Goal: Task Accomplishment & Management: Manage account settings

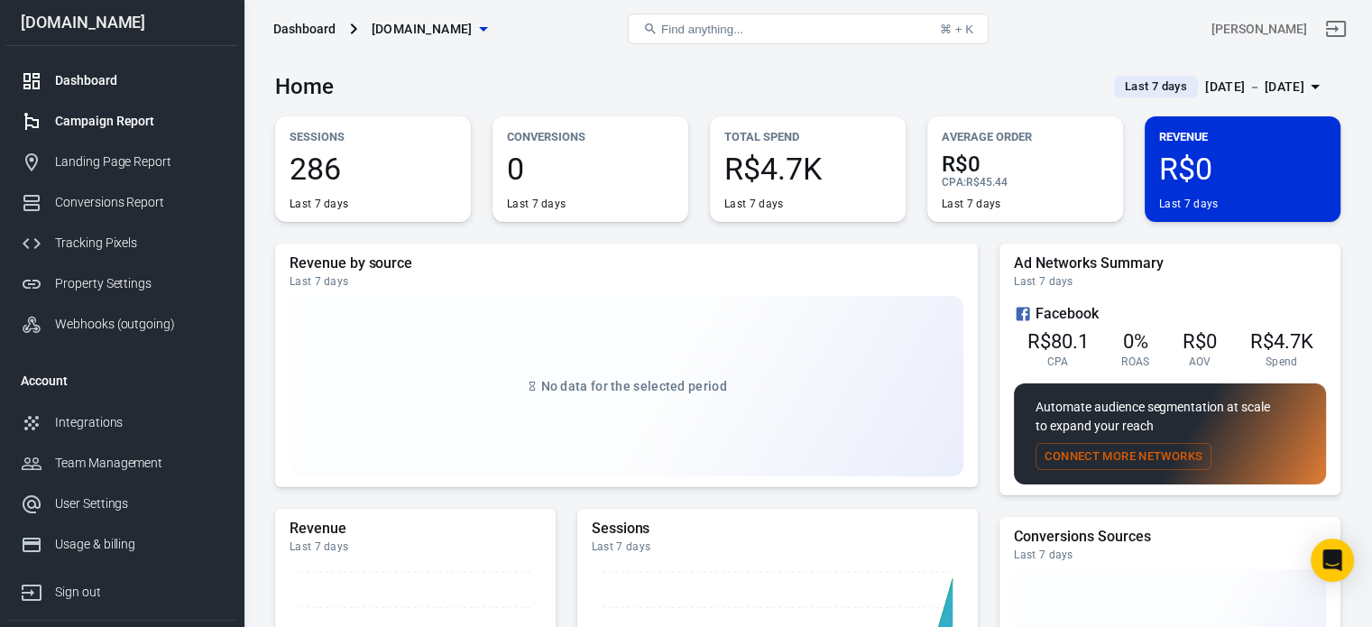
click at [161, 127] on div "Campaign Report" at bounding box center [139, 121] width 168 height 19
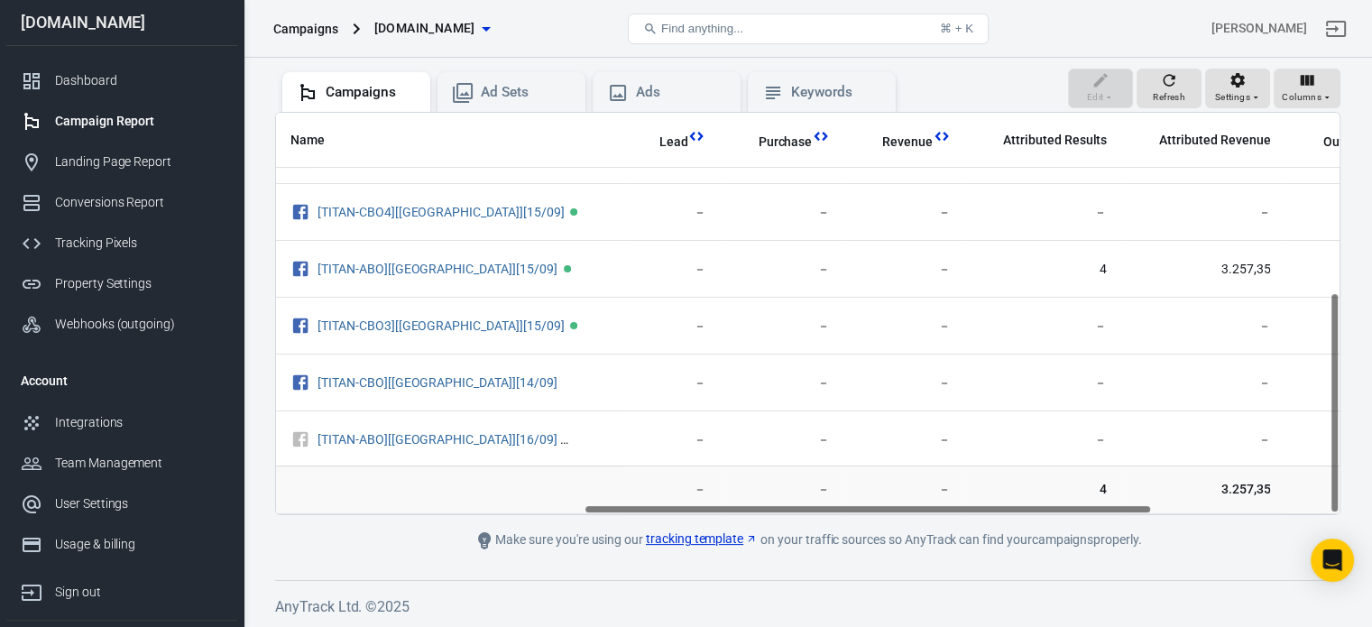
scroll to position [325, 646]
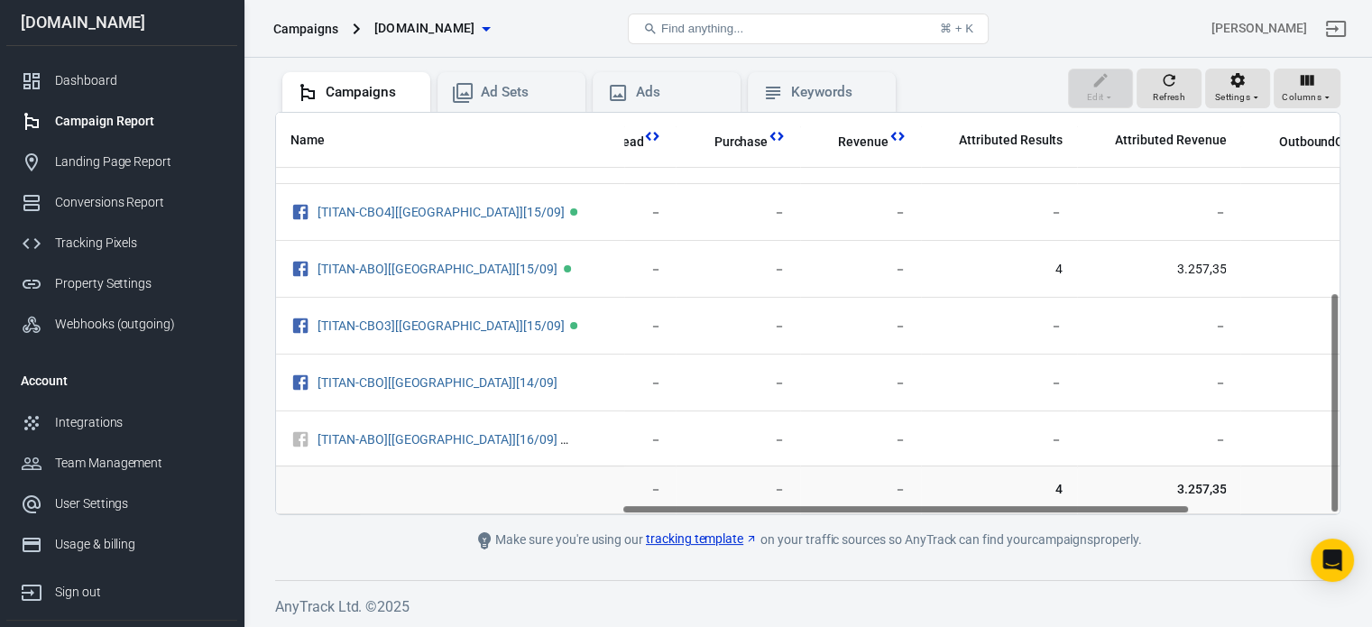
drag, startPoint x: 631, startPoint y: 508, endPoint x: 978, endPoint y: 512, distance: 346.3
click at [978, 512] on div "Name Amount Spent ROAS Impressions Link Clicks Sessions Lead Purchase Revenue A…" at bounding box center [807, 313] width 1065 height 403
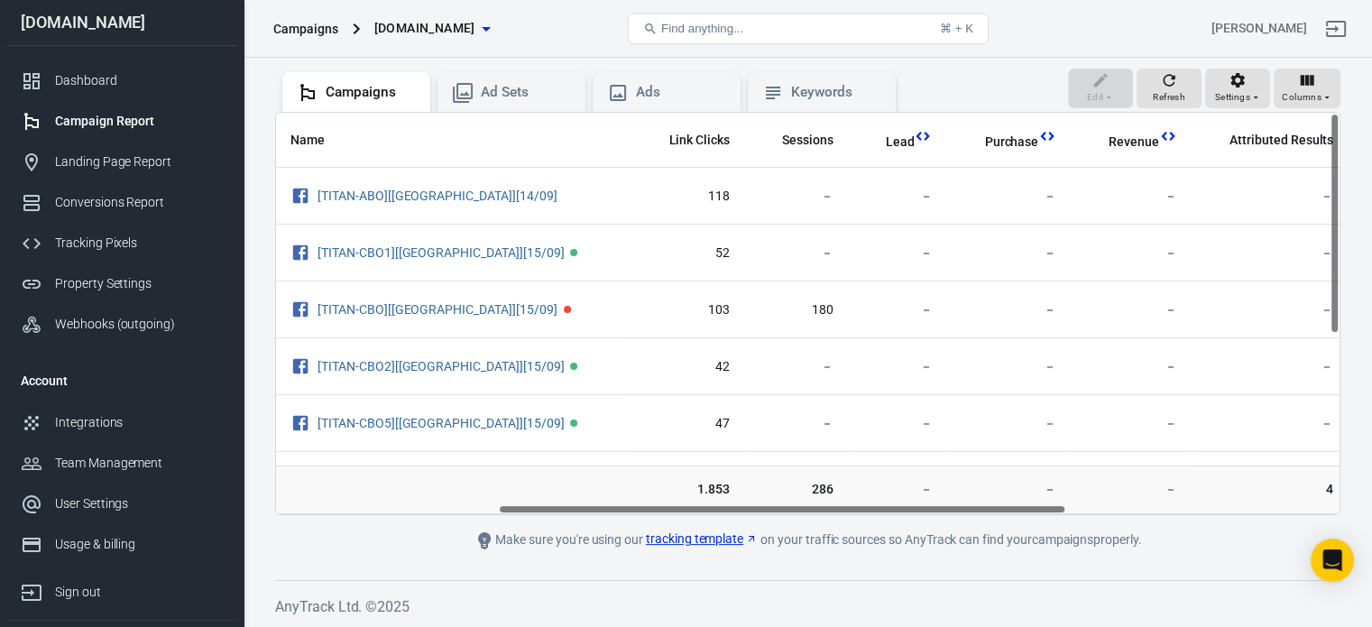
scroll to position [0, 509]
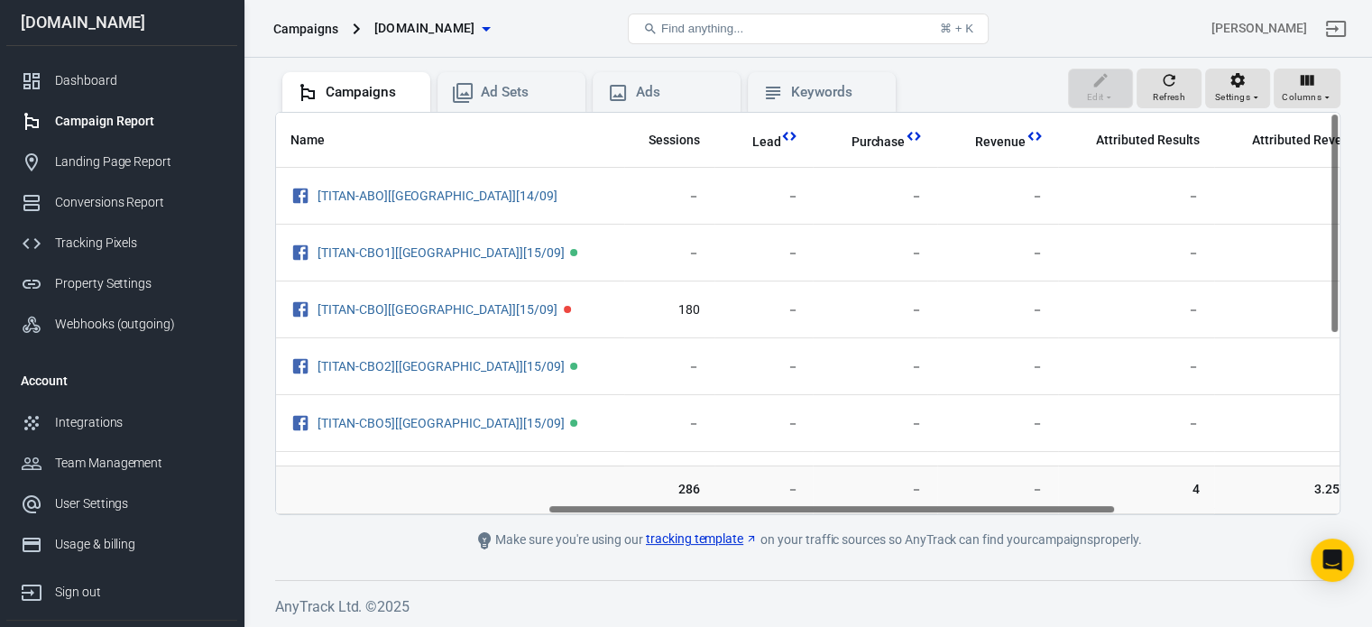
drag, startPoint x: 844, startPoint y: 504, endPoint x: 771, endPoint y: 526, distance: 76.2
click at [771, 526] on main "Verify Ads Integration on Pixel Settings to display your campaigns AnyTrack rel…" at bounding box center [807, 230] width 1065 height 641
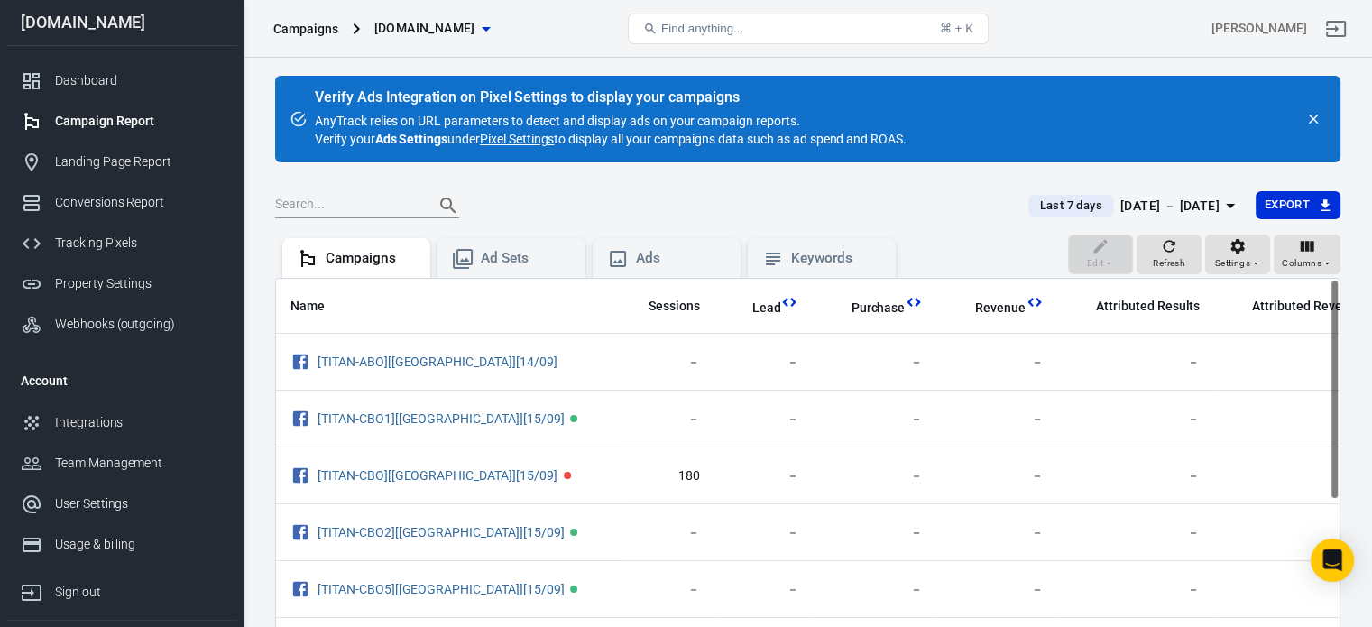
click at [1173, 204] on div "[DATE] － [DATE]" at bounding box center [1169, 206] width 99 height 23
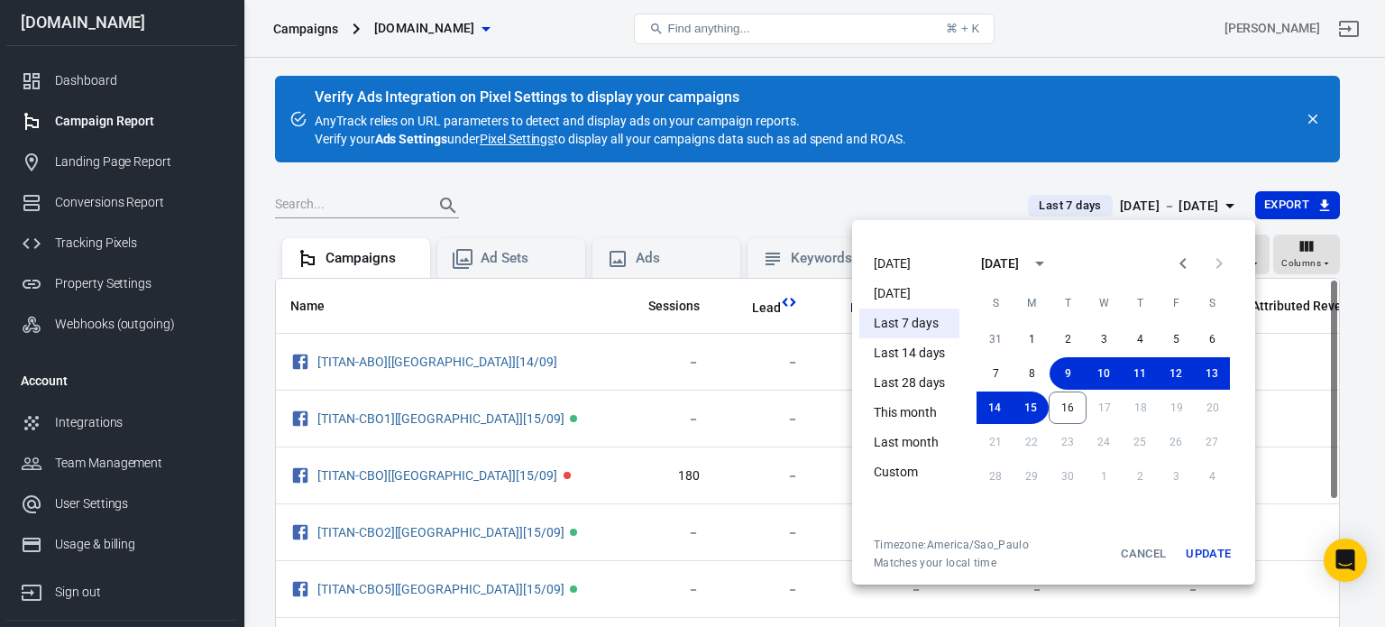
click at [889, 259] on li "[DATE]" at bounding box center [909, 264] width 100 height 30
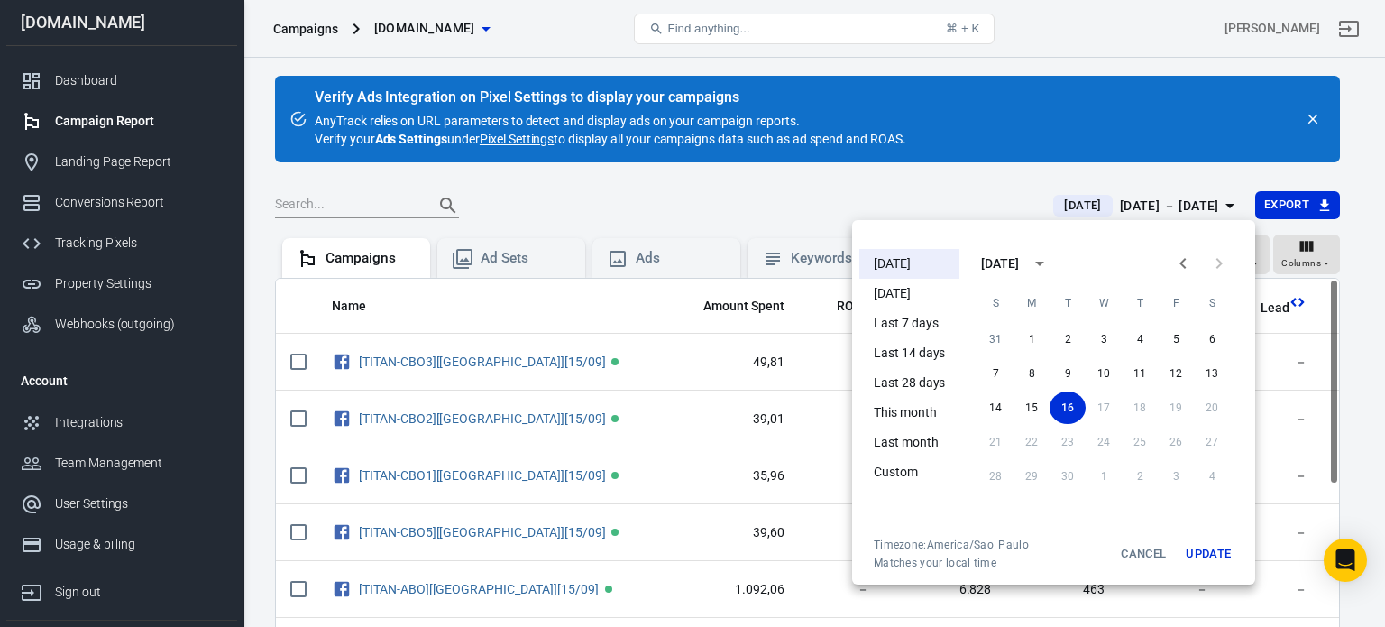
click at [882, 191] on div at bounding box center [692, 313] width 1385 height 627
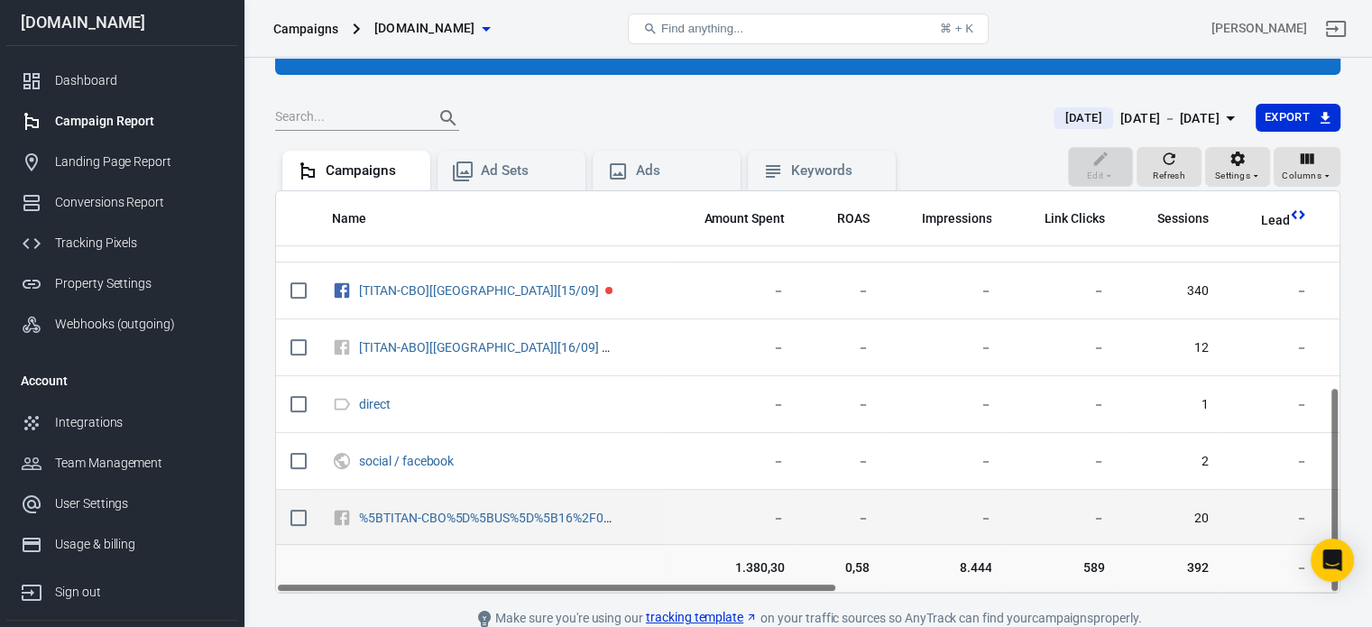
scroll to position [166, 0]
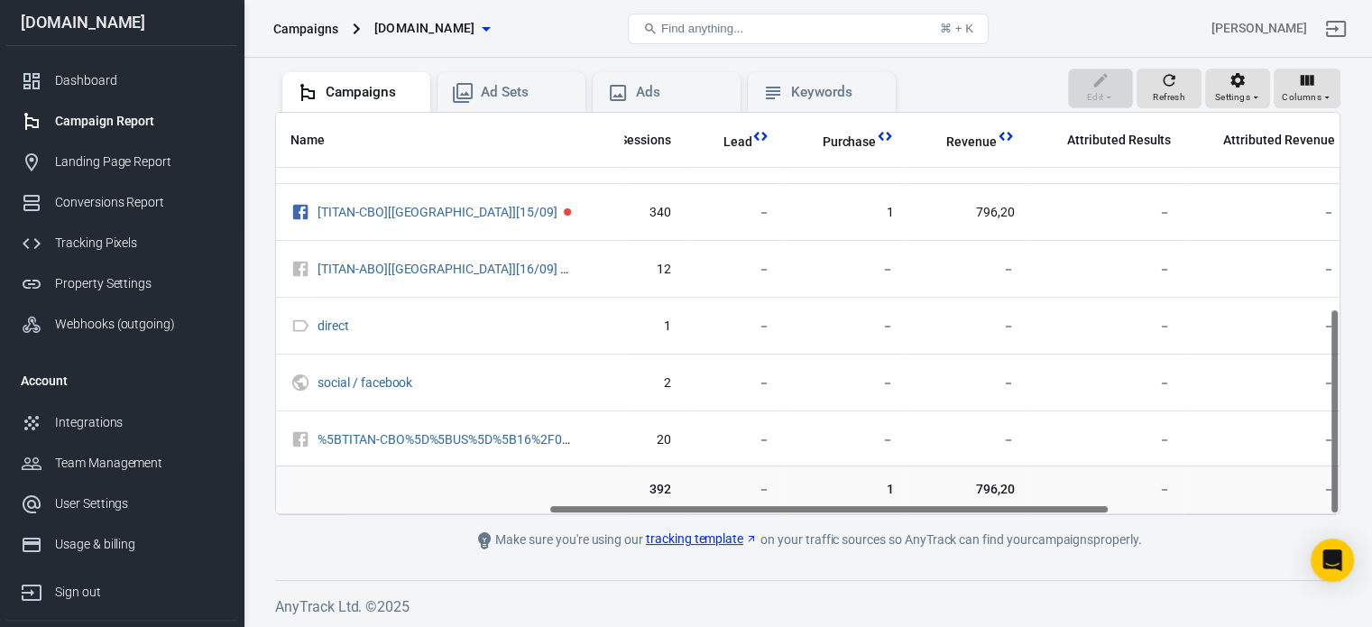
drag, startPoint x: 716, startPoint y: 509, endPoint x: 1000, endPoint y: 510, distance: 284.1
click at [1000, 510] on div "Name Amount Spent ROAS Impressions Link Clicks Sessions Lead Purchase Revenue A…" at bounding box center [807, 313] width 1063 height 401
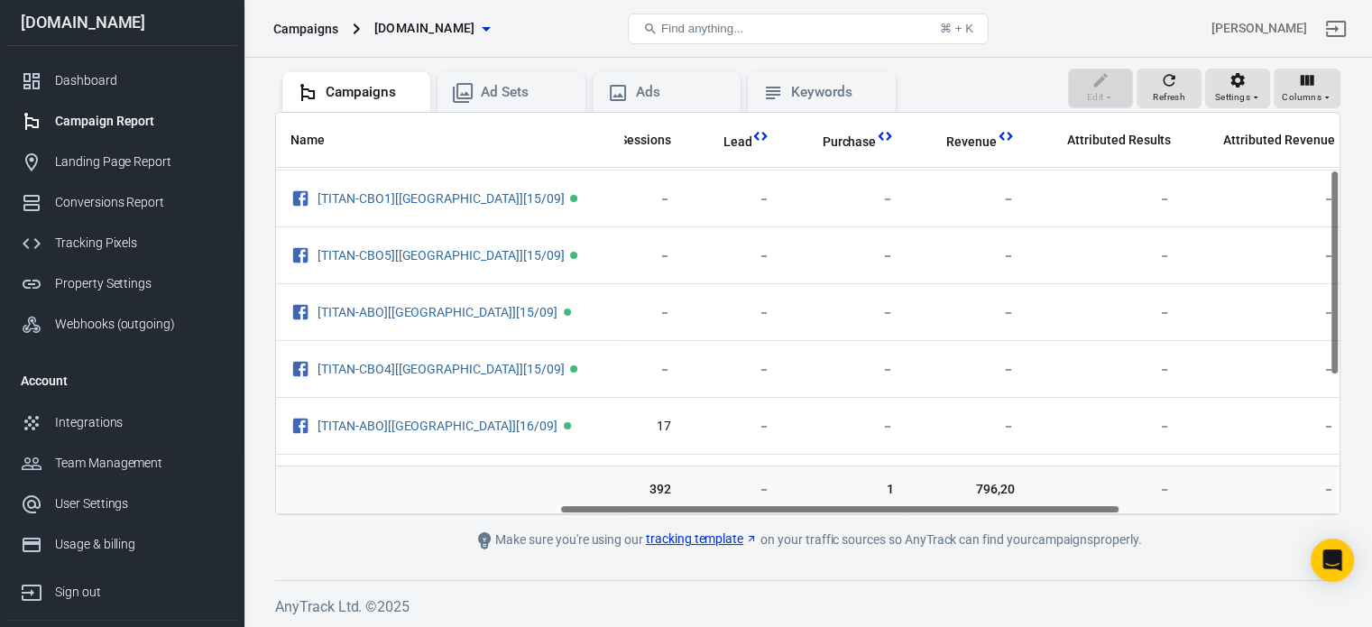
scroll to position [0, 0]
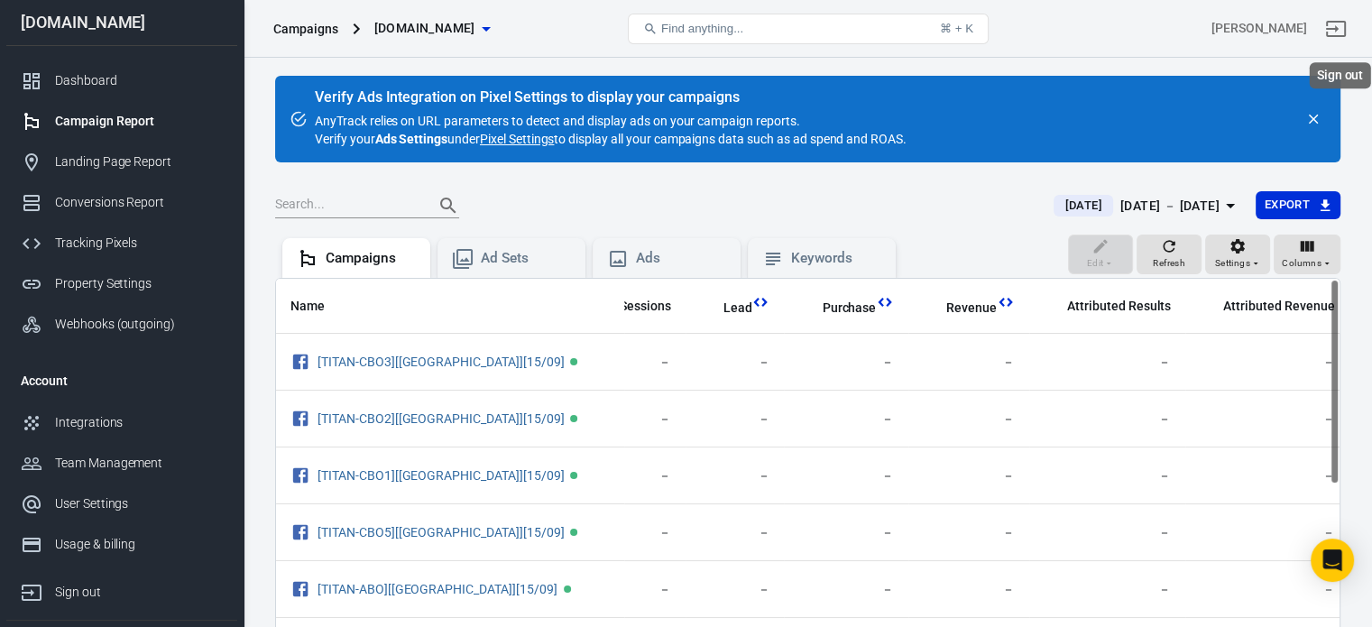
click at [1346, 35] on icon "Sign out" at bounding box center [1336, 29] width 20 height 16
